Goal: Task Accomplishment & Management: Manage account settings

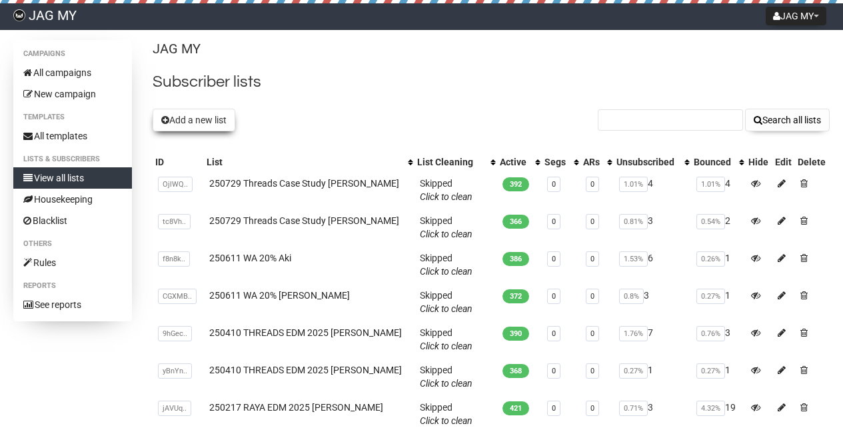
click at [200, 114] on button "Add a new list" at bounding box center [194, 120] width 83 height 23
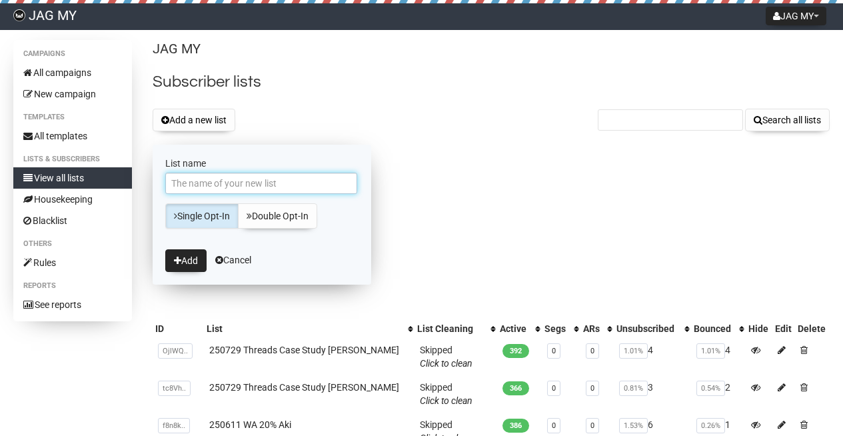
click at [210, 183] on input "List name" at bounding box center [261, 183] width 192 height 21
type input "250902 MYDAY WA 10% [PERSON_NAME]"
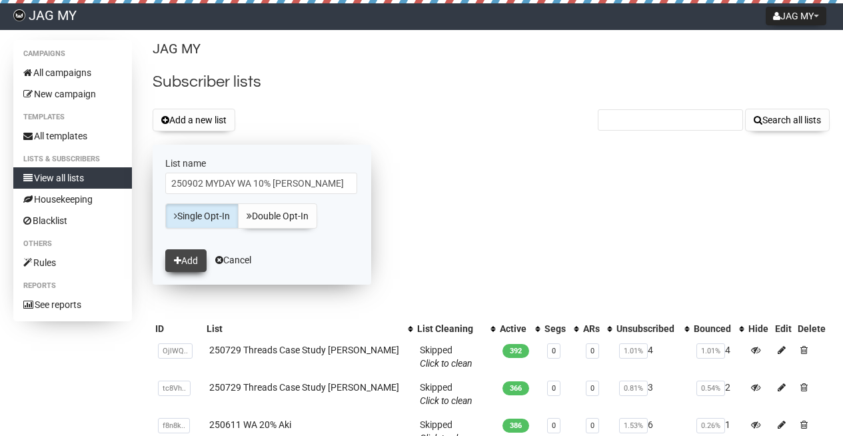
click at [192, 269] on button "Add" at bounding box center [185, 260] width 41 height 23
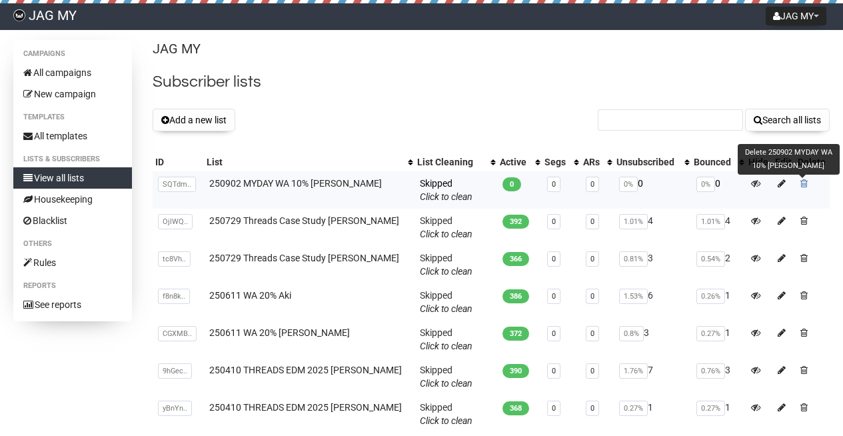
click at [804, 183] on span at bounding box center [803, 183] width 7 height 9
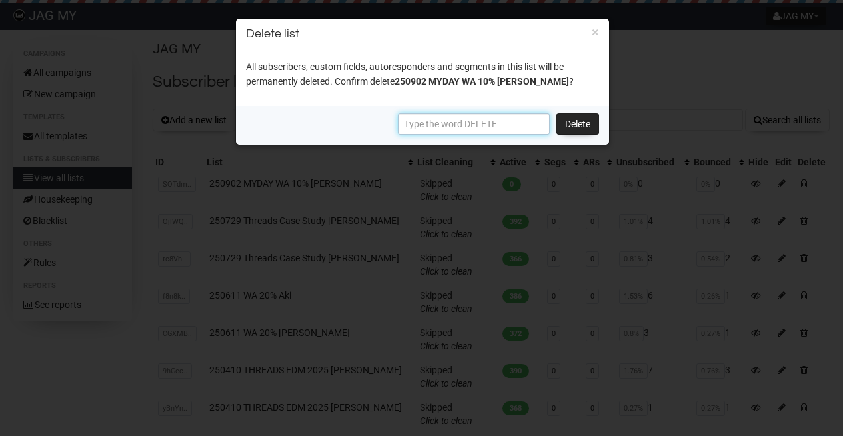
click at [509, 126] on input "text" at bounding box center [474, 123] width 152 height 21
type input "DELETE"
click at [565, 129] on link "Delete" at bounding box center [577, 123] width 43 height 21
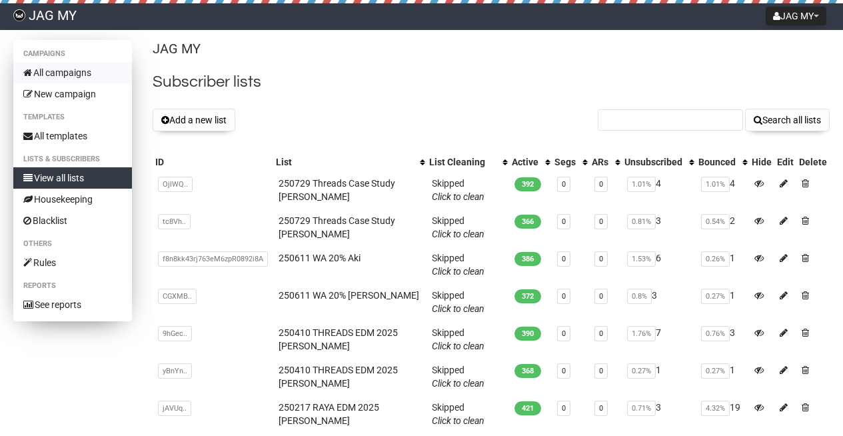
click at [93, 70] on link "All campaigns" at bounding box center [72, 72] width 119 height 21
